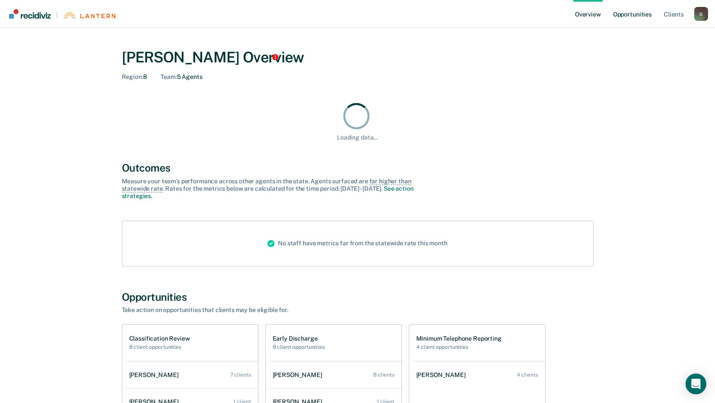
click at [620, 14] on link "Opportunities" at bounding box center [632, 14] width 42 height 28
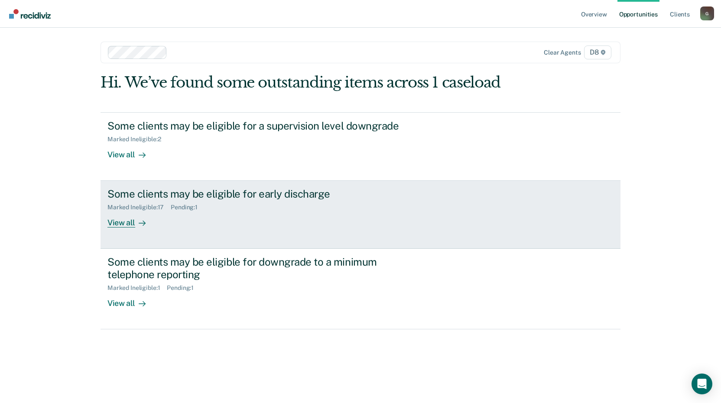
click at [117, 223] on div "View all" at bounding box center [132, 219] width 49 height 17
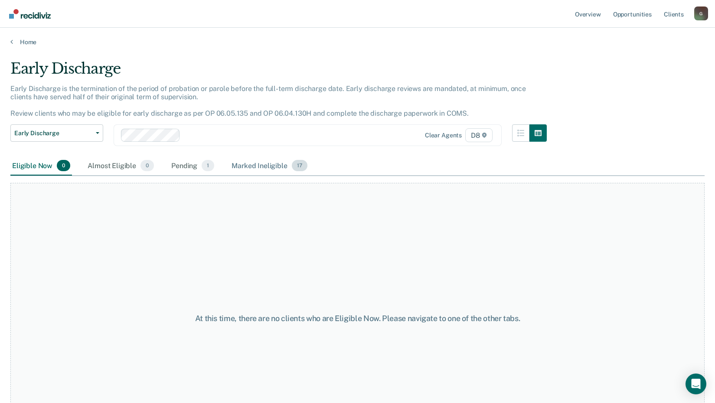
click at [263, 163] on div "Marked Ineligible 17" at bounding box center [269, 166] width 79 height 19
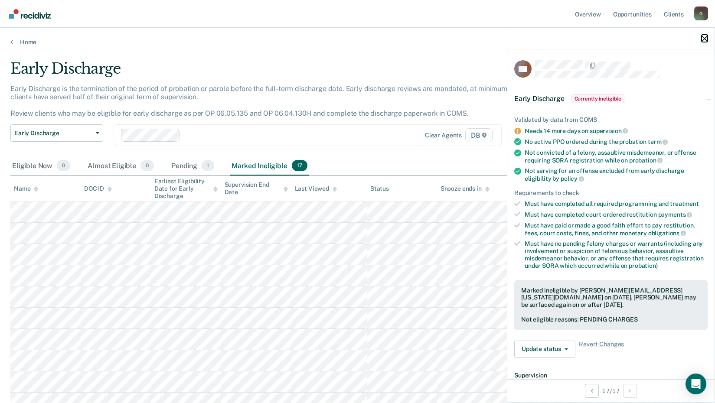
click at [706, 37] on icon "button" at bounding box center [705, 39] width 6 height 6
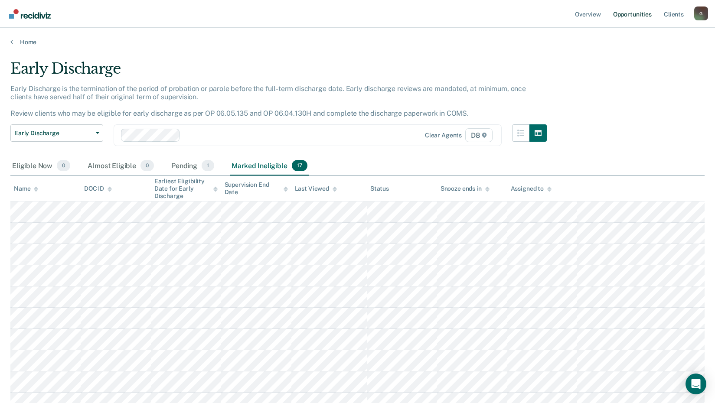
click at [633, 13] on link "Opportunities" at bounding box center [632, 14] width 42 height 28
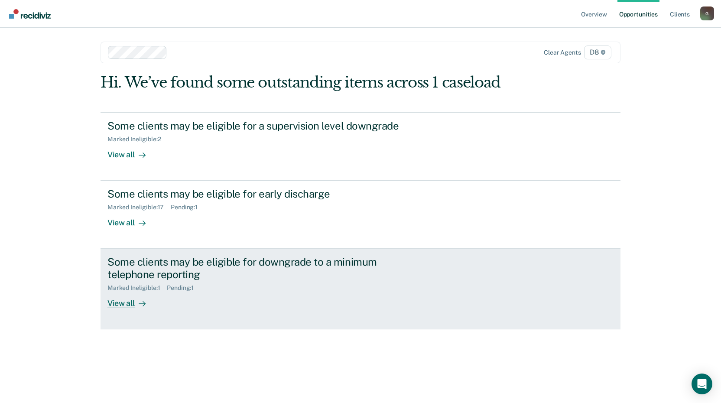
click at [124, 301] on div "View all" at bounding box center [132, 300] width 49 height 17
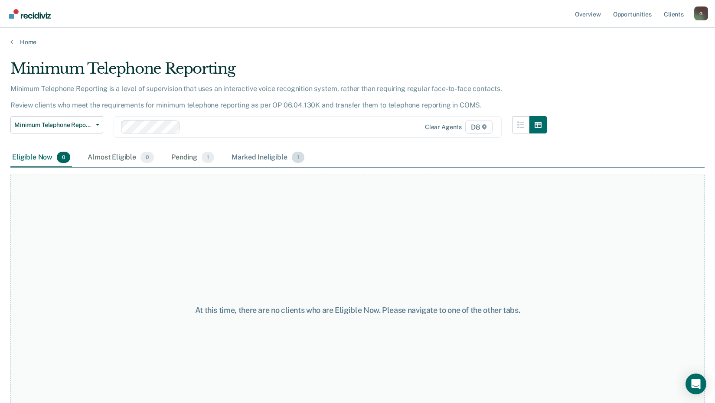
click at [262, 153] on div "Marked Ineligible 1" at bounding box center [268, 157] width 76 height 19
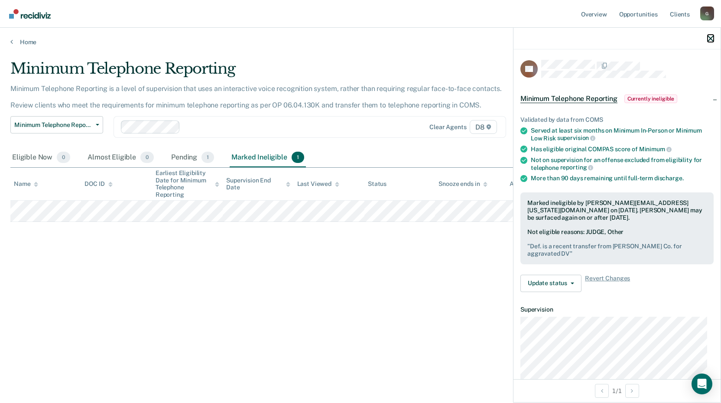
click at [714, 38] on icon "button" at bounding box center [711, 39] width 6 height 6
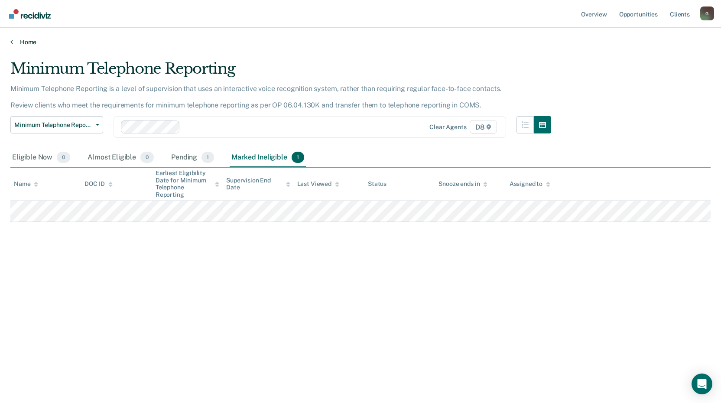
click at [13, 42] on icon at bounding box center [11, 41] width 3 height 7
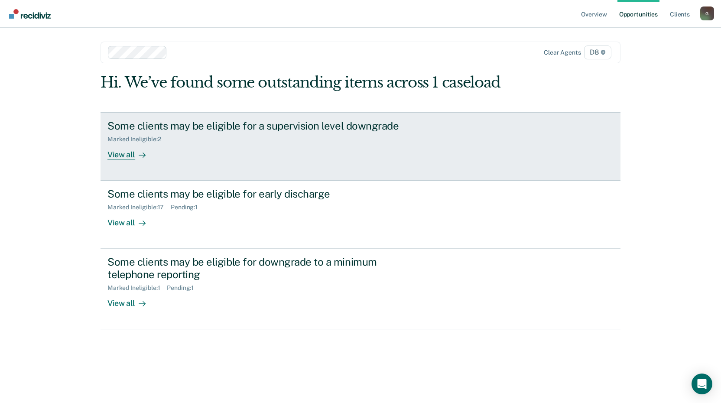
click at [128, 153] on div "View all" at bounding box center [132, 151] width 49 height 17
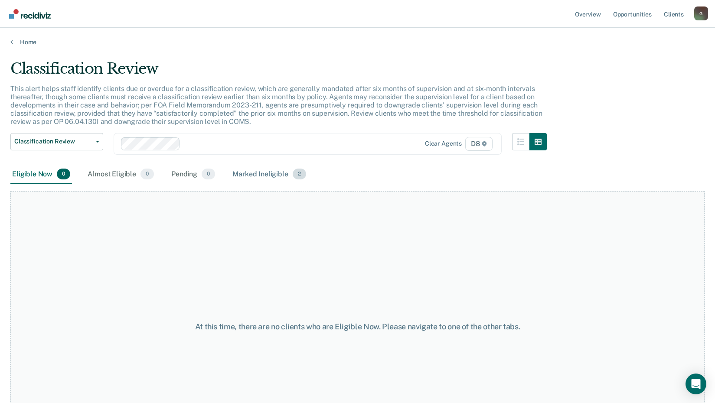
click at [260, 171] on div "Marked Ineligible 2" at bounding box center [269, 174] width 77 height 19
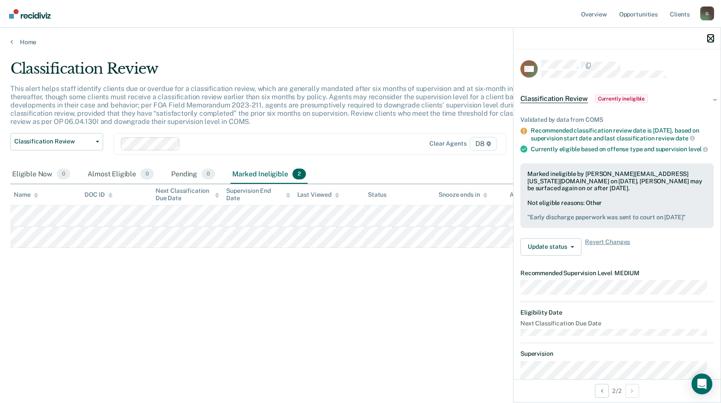
click at [710, 38] on icon "button" at bounding box center [711, 39] width 6 height 6
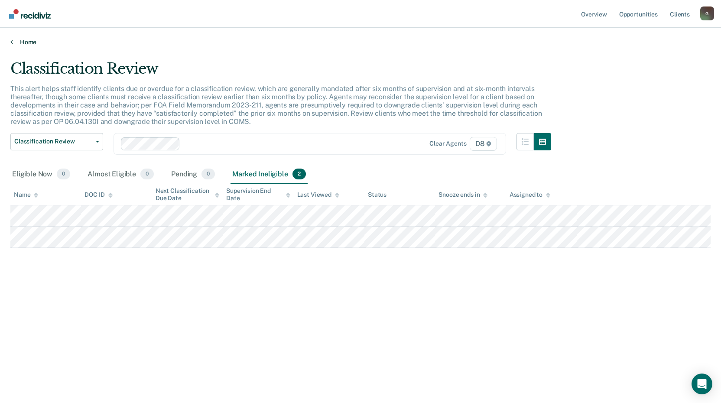
click at [28, 42] on link "Home" at bounding box center [360, 42] width 701 height 8
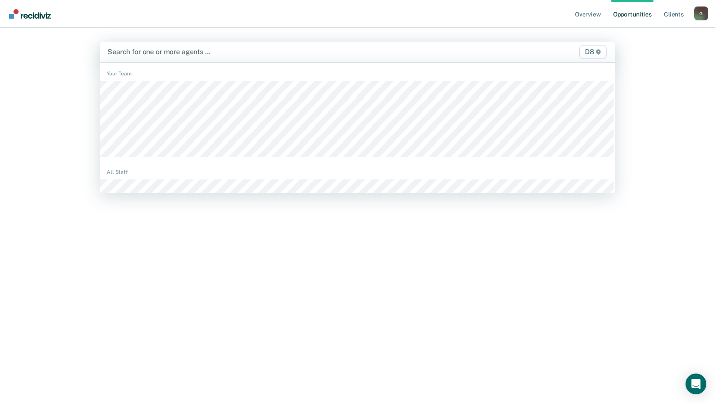
click at [120, 51] on div at bounding box center [282, 52] width 349 height 10
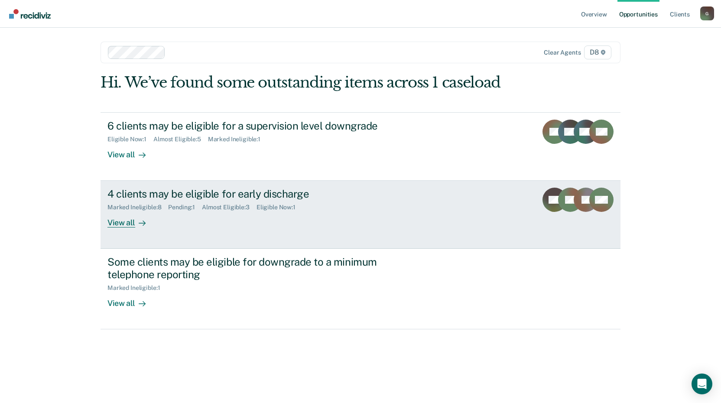
click at [121, 221] on div "View all" at bounding box center [132, 219] width 49 height 17
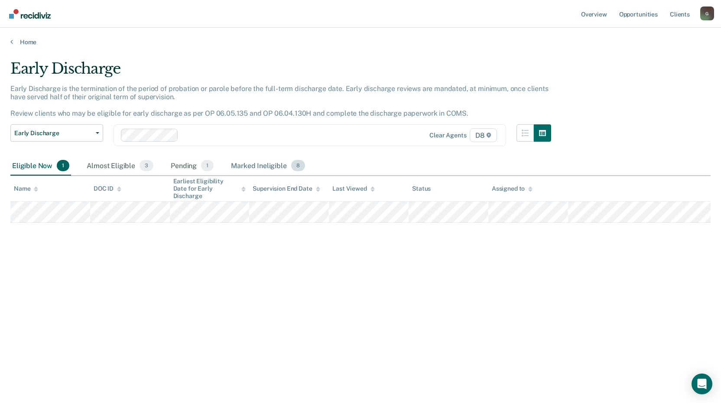
click at [263, 163] on div "Marked Ineligible 8" at bounding box center [268, 166] width 78 height 19
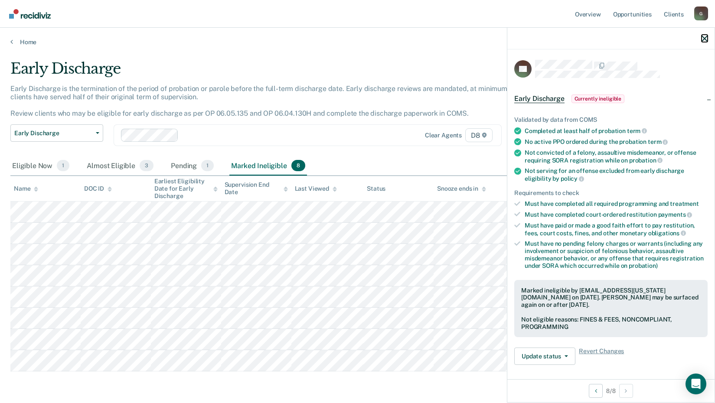
click at [706, 41] on icon "button" at bounding box center [705, 39] width 6 height 6
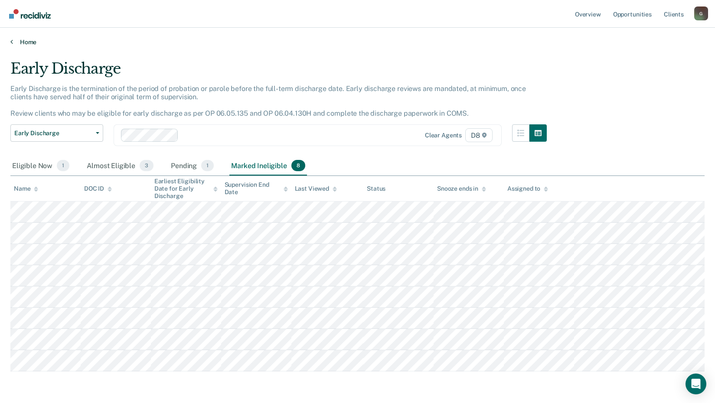
click at [29, 39] on link "Home" at bounding box center [357, 42] width 694 height 8
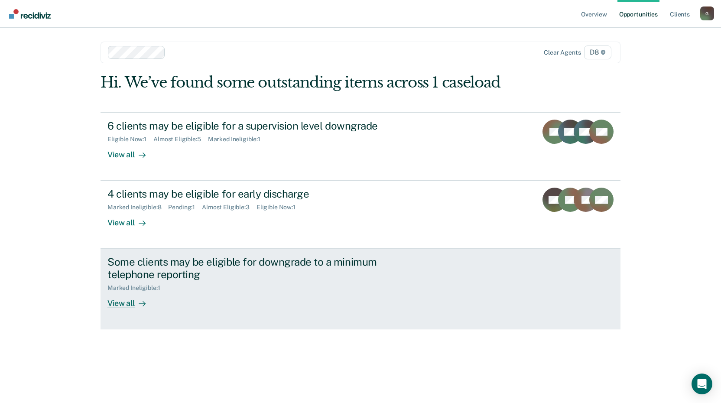
click at [118, 264] on div "Some clients may be eligible for downgrade to a minimum telephone reporting" at bounding box center [260, 268] width 304 height 25
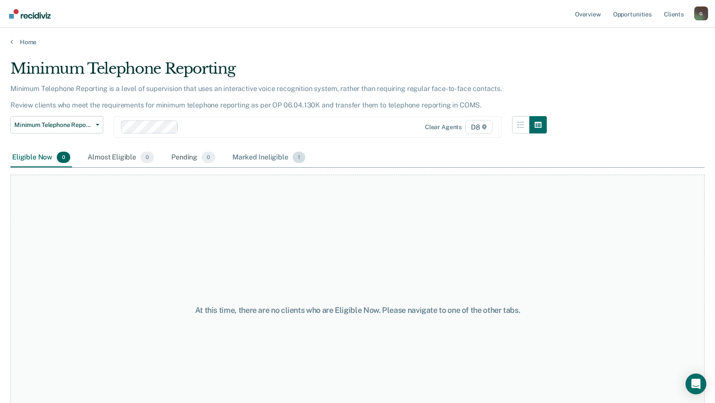
click at [271, 160] on div "Marked Ineligible 1" at bounding box center [269, 157] width 76 height 19
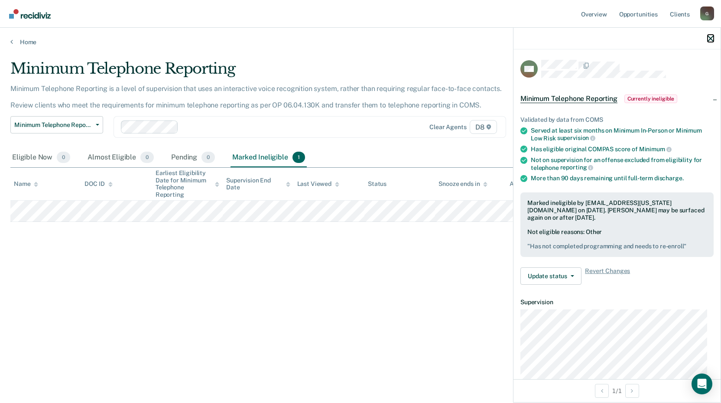
click at [712, 39] on icon "button" at bounding box center [711, 39] width 6 height 6
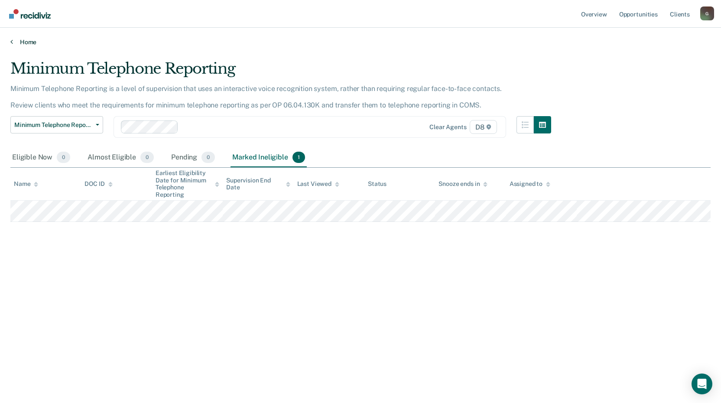
click at [31, 42] on link "Home" at bounding box center [360, 42] width 701 height 8
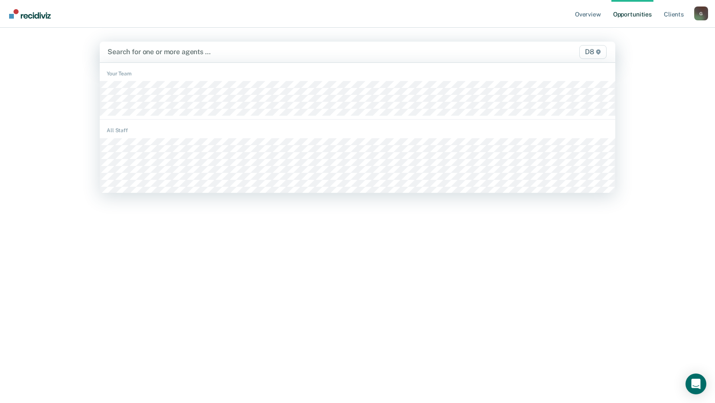
click at [154, 52] on div at bounding box center [282, 52] width 349 height 10
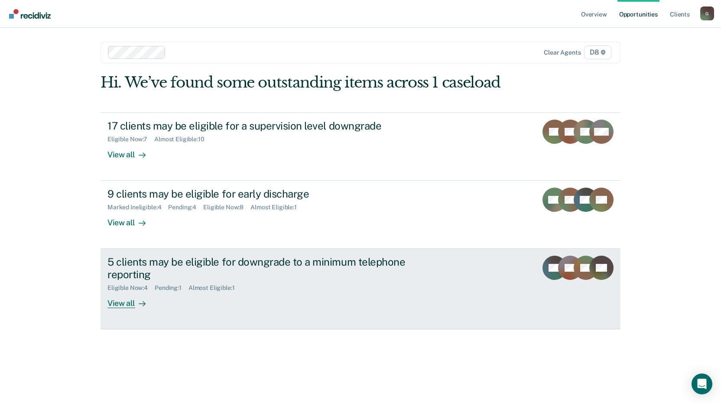
click at [120, 303] on div "View all" at bounding box center [132, 300] width 49 height 17
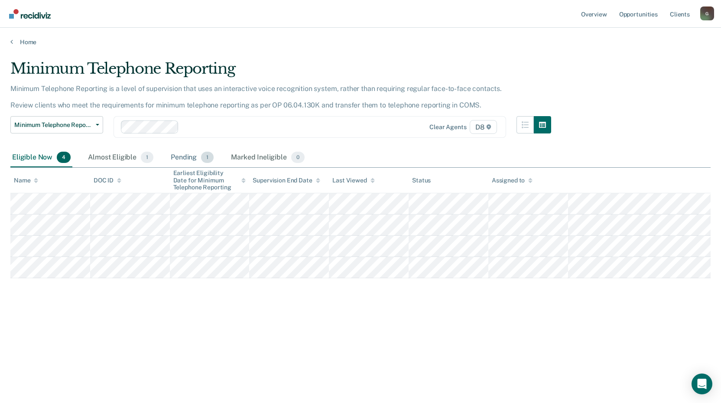
click at [178, 157] on div "Pending 1" at bounding box center [192, 157] width 46 height 19
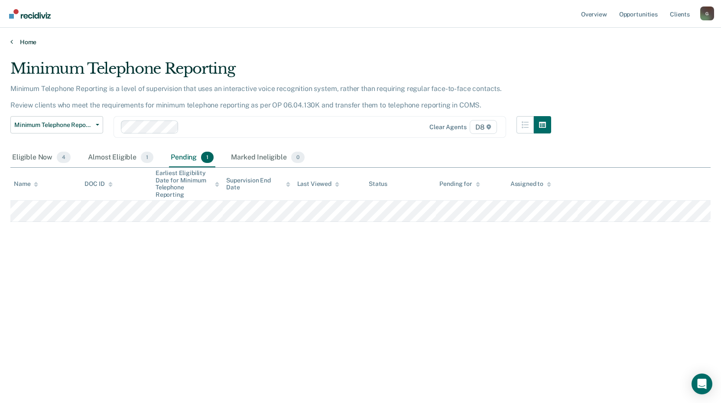
click at [26, 41] on link "Home" at bounding box center [360, 42] width 701 height 8
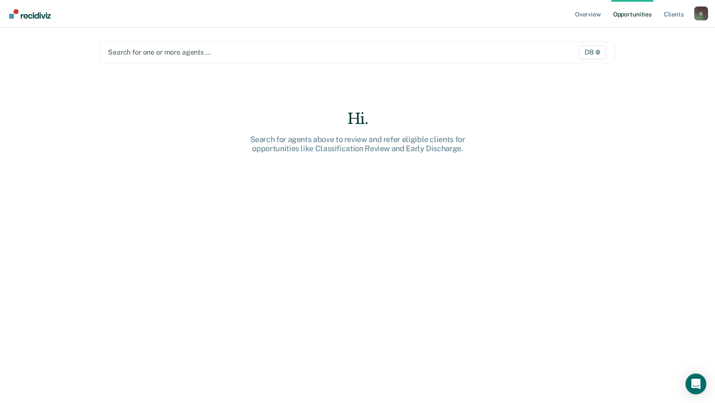
click at [156, 50] on div at bounding box center [282, 52] width 349 height 10
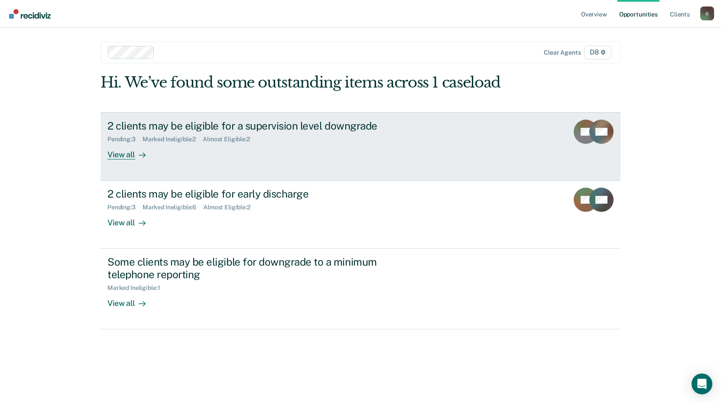
click at [114, 154] on div "View all" at bounding box center [132, 151] width 49 height 17
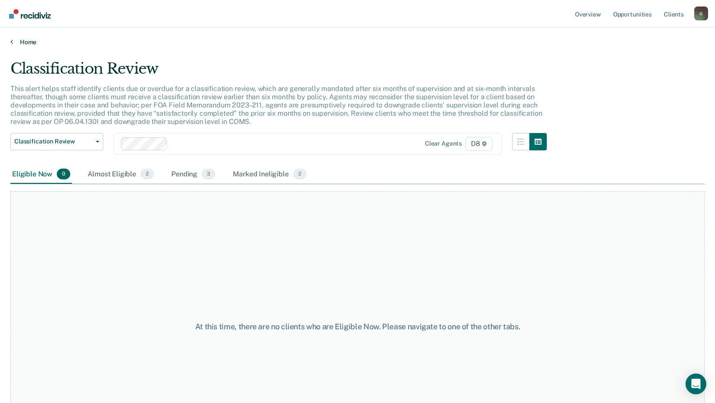
click at [28, 41] on link "Home" at bounding box center [357, 42] width 694 height 8
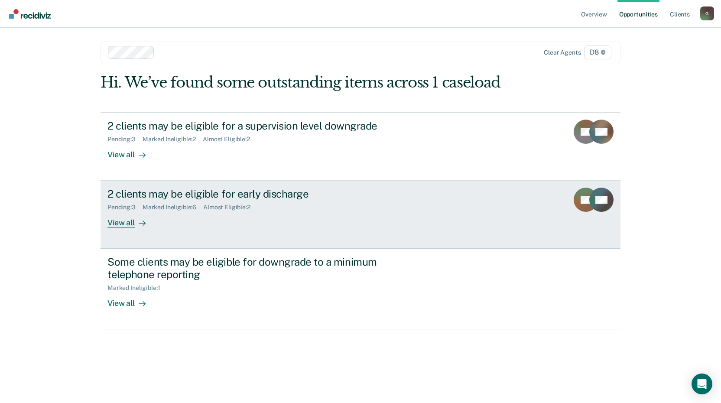
click at [121, 224] on div "View all" at bounding box center [132, 219] width 49 height 17
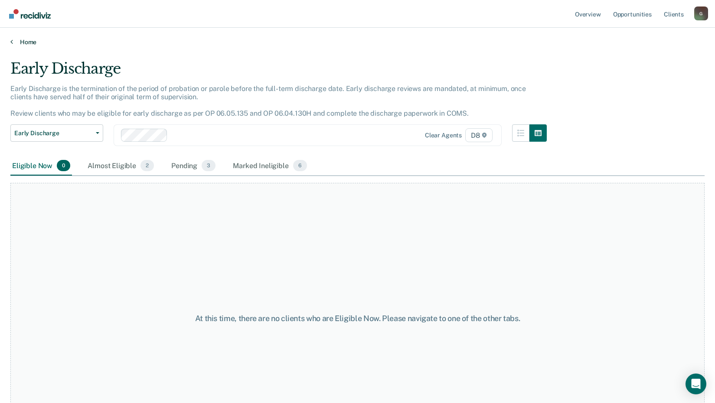
click at [24, 41] on link "Home" at bounding box center [357, 42] width 694 height 8
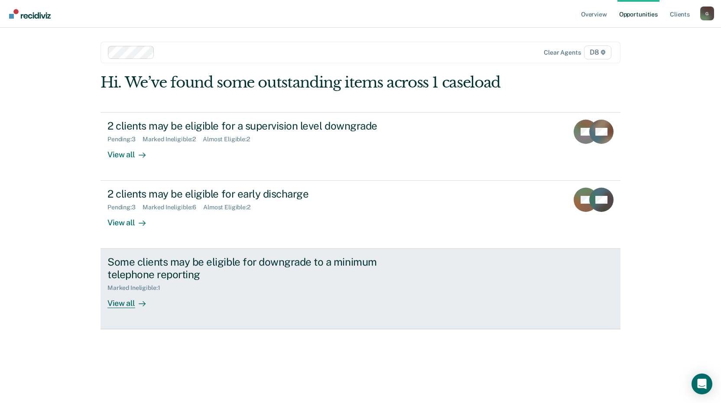
click at [134, 302] on div "View all" at bounding box center [132, 300] width 49 height 17
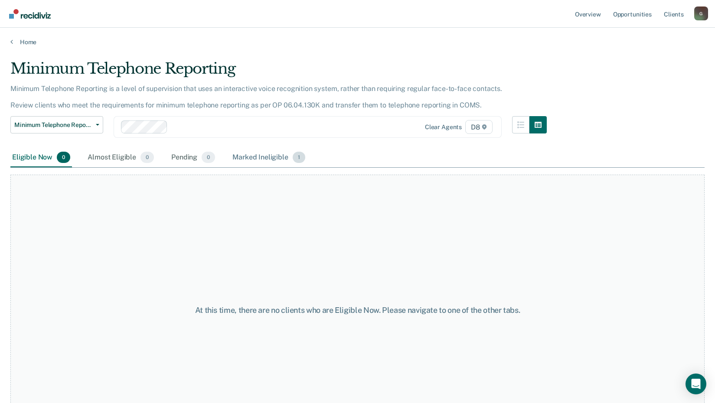
click at [255, 155] on div "Marked Ineligible 1" at bounding box center [269, 157] width 76 height 19
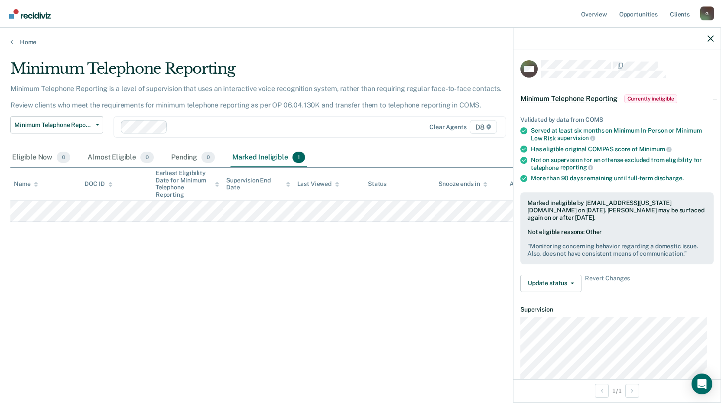
click at [114, 299] on div "Minimum Telephone Reporting Minimum Telephone Reporting is a level of supervisi…" at bounding box center [360, 199] width 701 height 278
click at [709, 39] on icon "button" at bounding box center [711, 39] width 6 height 6
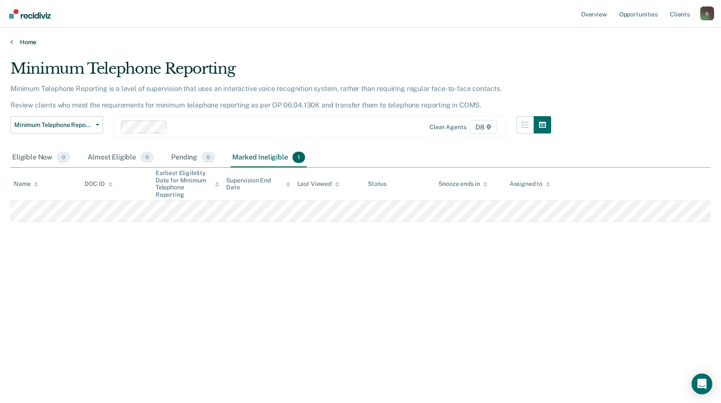
click at [25, 39] on link "Home" at bounding box center [360, 42] width 701 height 8
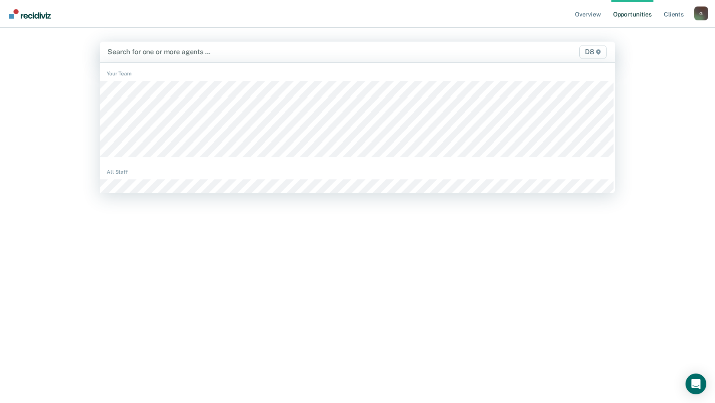
click at [147, 51] on div at bounding box center [282, 52] width 349 height 10
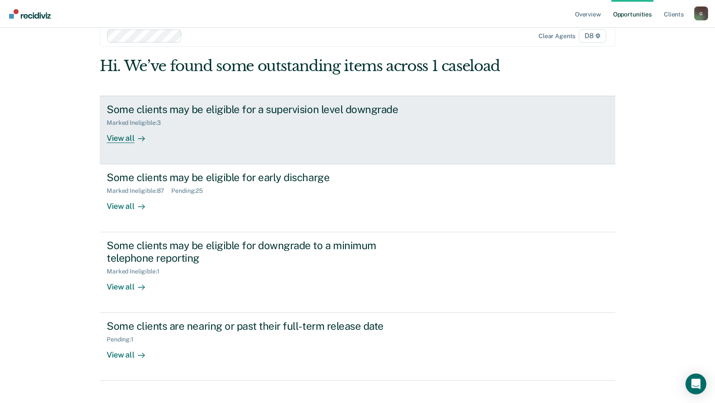
scroll to position [29, 0]
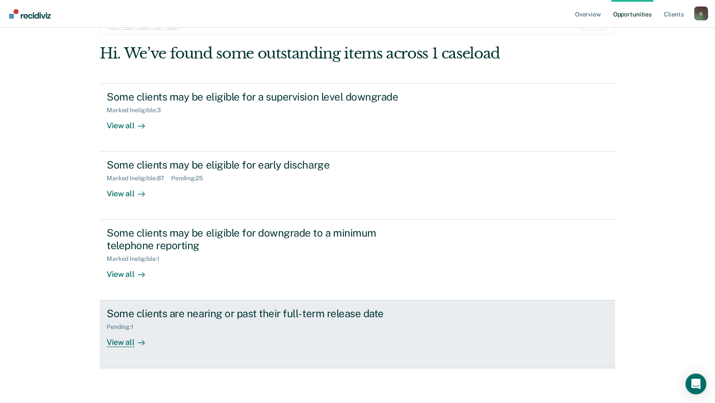
click at [117, 343] on div "View all" at bounding box center [131, 339] width 49 height 17
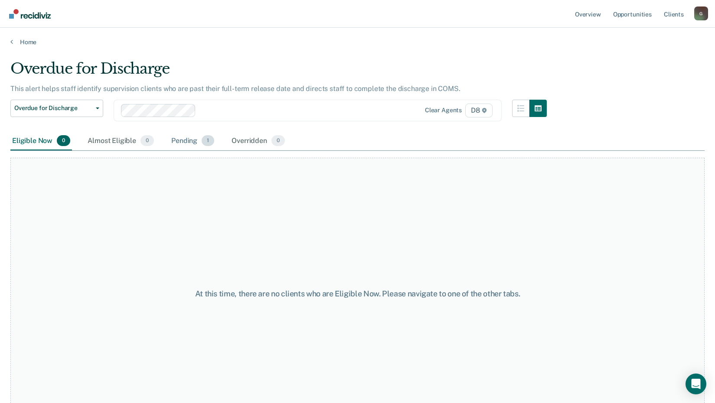
click at [182, 138] on div "Pending 1" at bounding box center [193, 141] width 46 height 19
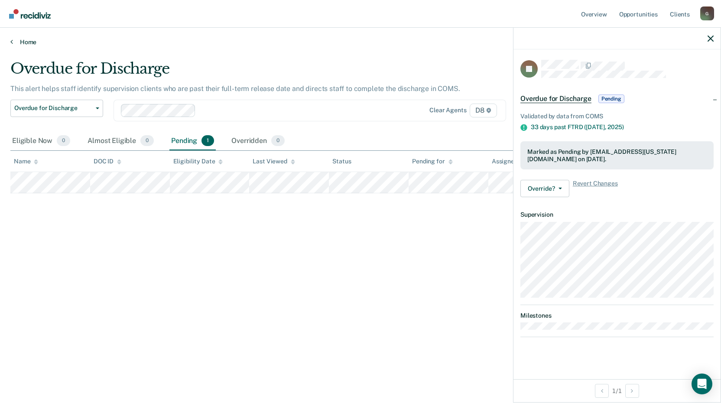
click at [25, 42] on link "Home" at bounding box center [360, 42] width 701 height 8
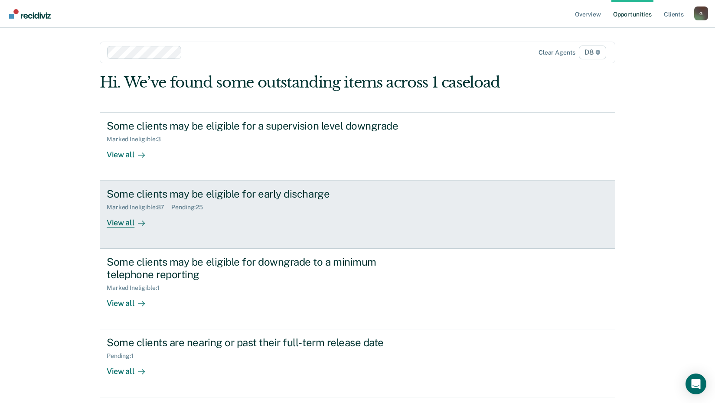
click at [116, 222] on div "View all" at bounding box center [131, 219] width 49 height 17
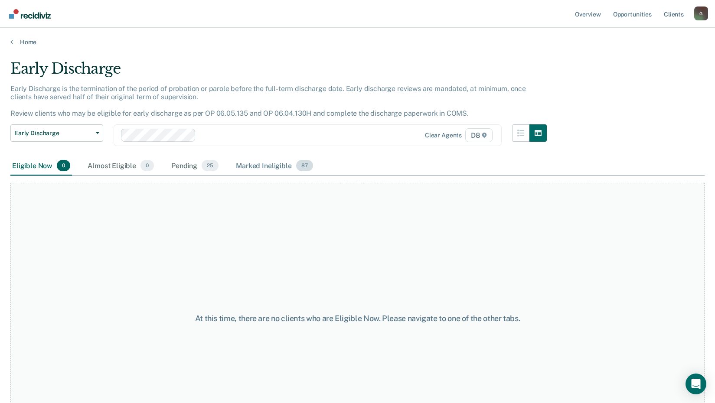
click at [265, 165] on div "Marked Ineligible 87" at bounding box center [274, 166] width 80 height 19
